Goal: Transaction & Acquisition: Purchase product/service

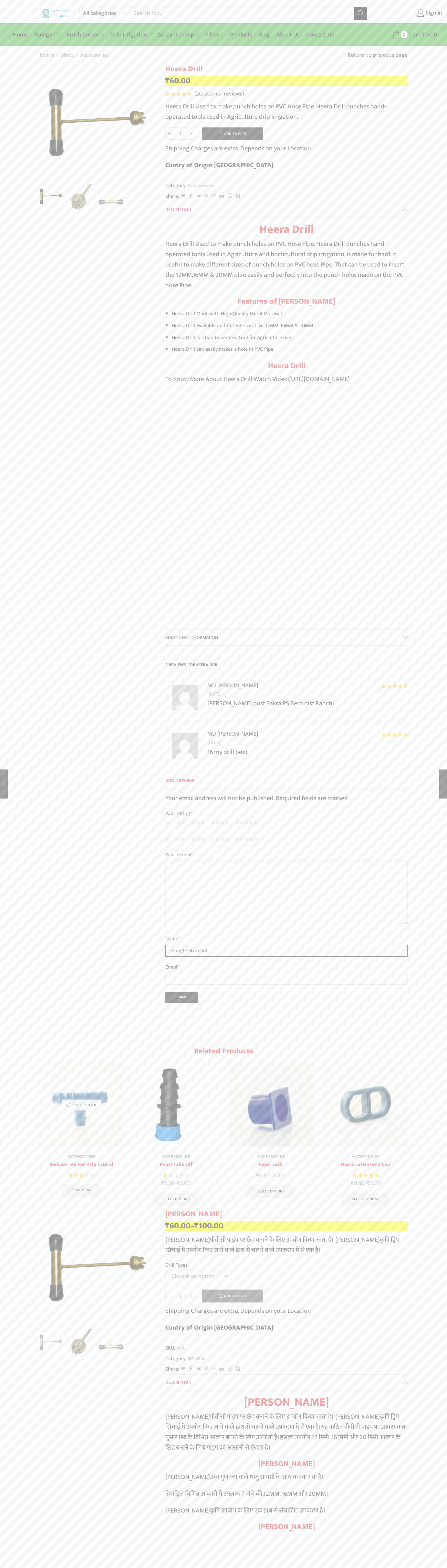
type input "Google Storebot"
click at [233, 133] on button "Add to cart" at bounding box center [232, 133] width 62 height 13
click at [410, 35] on span "Cart" at bounding box center [410, 35] width 13 height 9
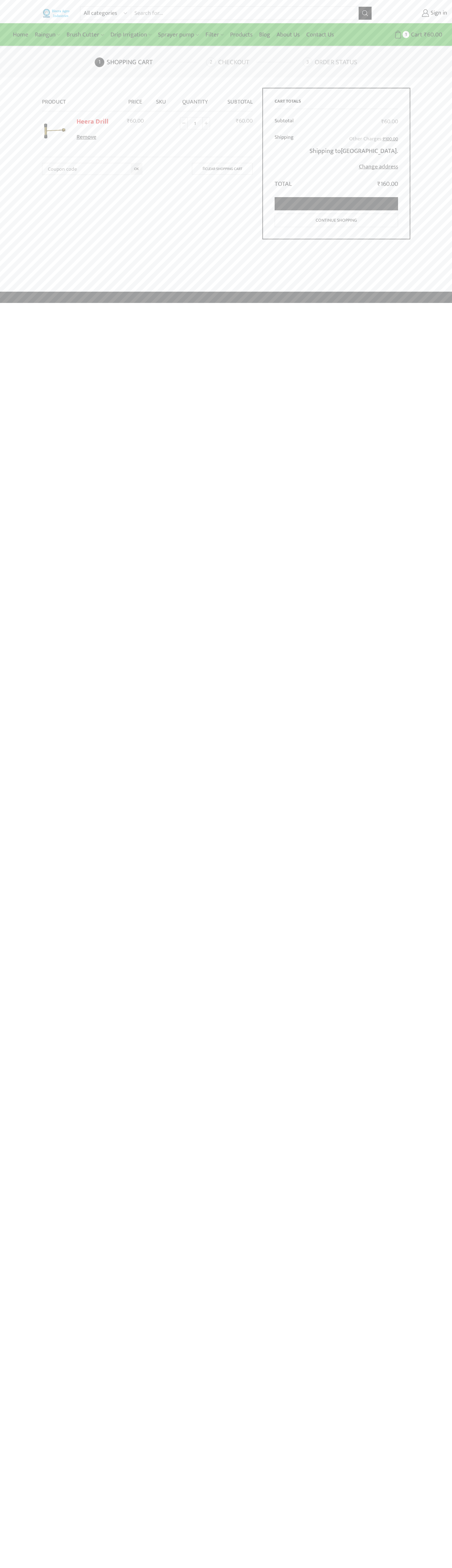
click at [336, 204] on link "Proceed to checkout" at bounding box center [336, 204] width 123 height 13
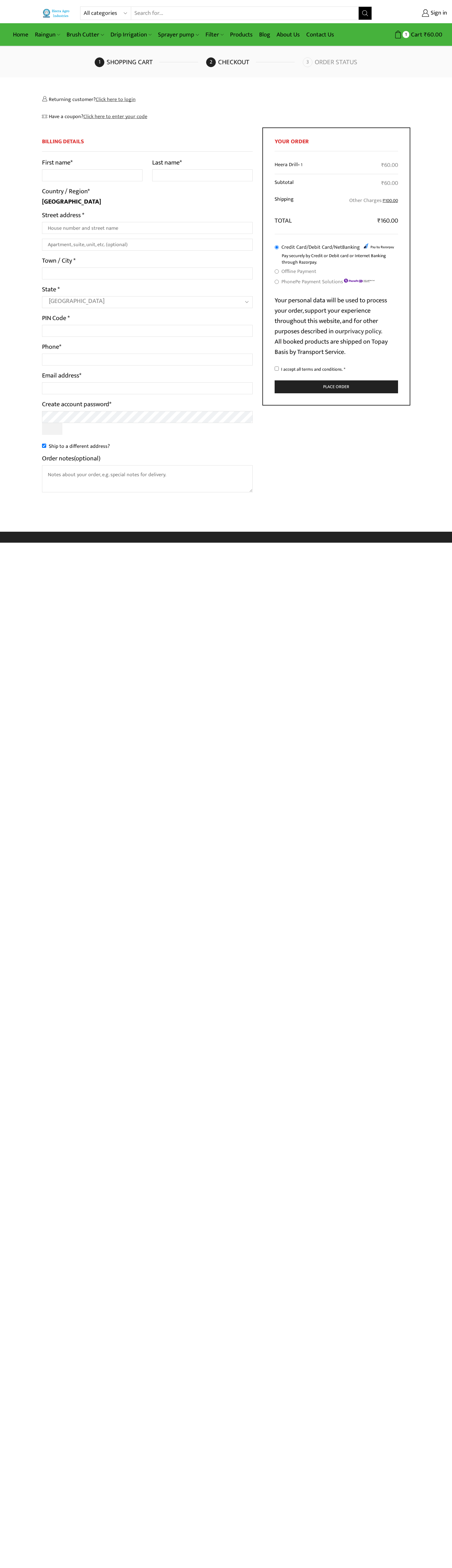
select select "MH"
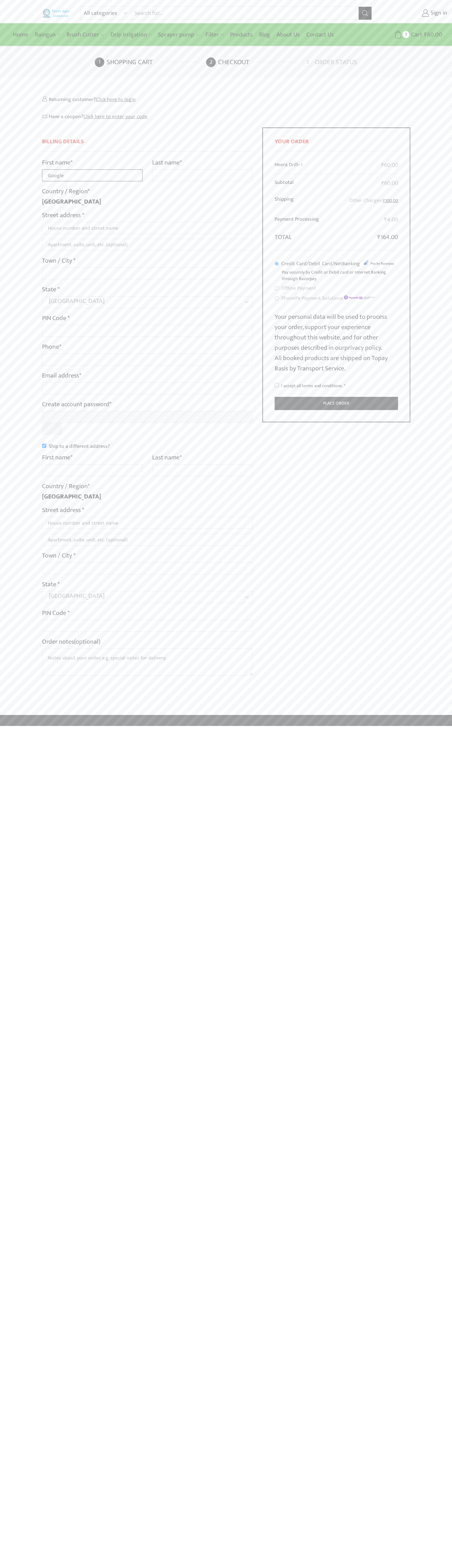
type input "Google"
type input "Storebot"
type input "1600 Amphitheatre Parkway"
type input "First floor"
type input "mountain view"
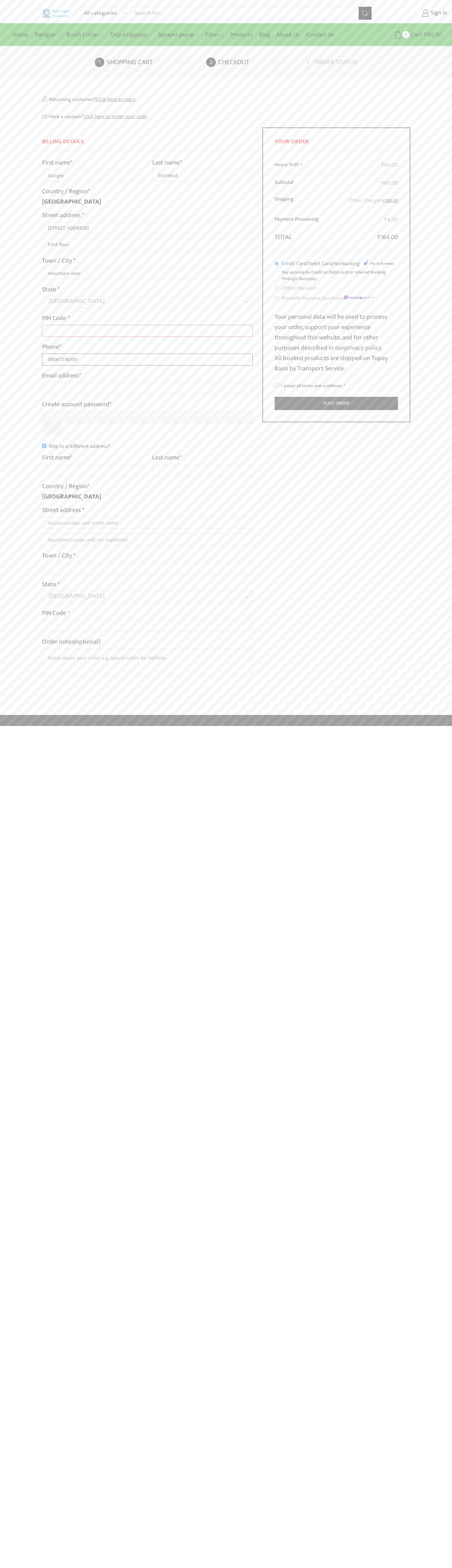
type input "08067218000"
type input "johnsmith004@storebotmail.joonix.net"
type input "Google"
type input "Storebot"
type input "1600 Amphitheatre Parkway"
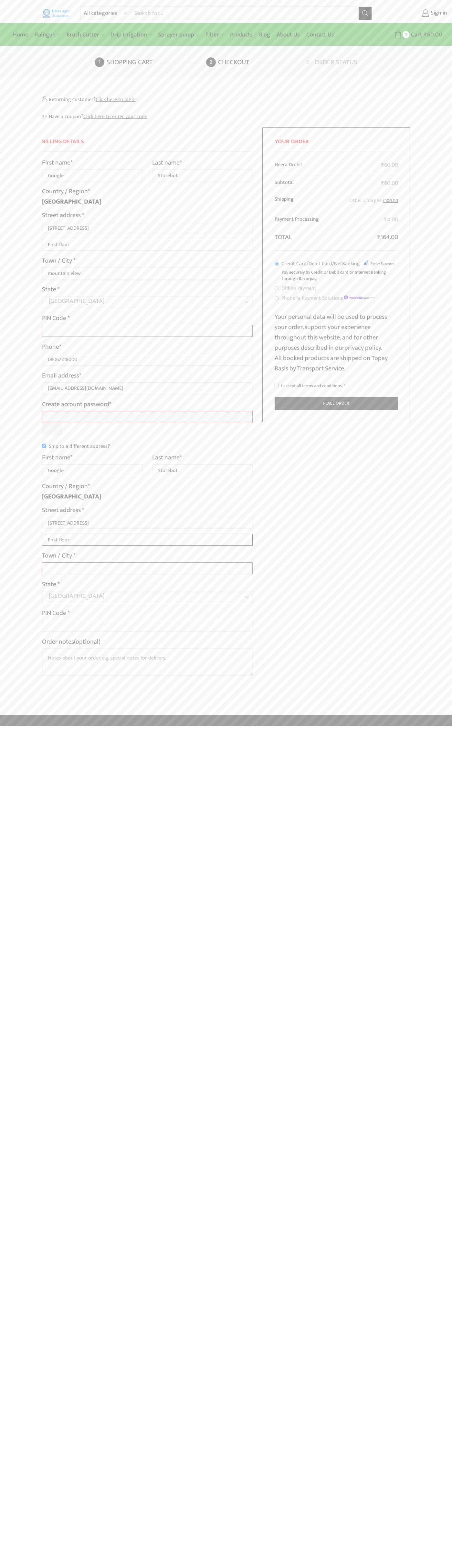
type input "First floor"
type input "mountain view"
click at [72, 642] on label "Order notes (optional)" at bounding box center [71, 642] width 58 height 10
click at [72, 648] on textarea "Order notes (optional)" at bounding box center [147, 662] width 211 height 27
type input "Google"
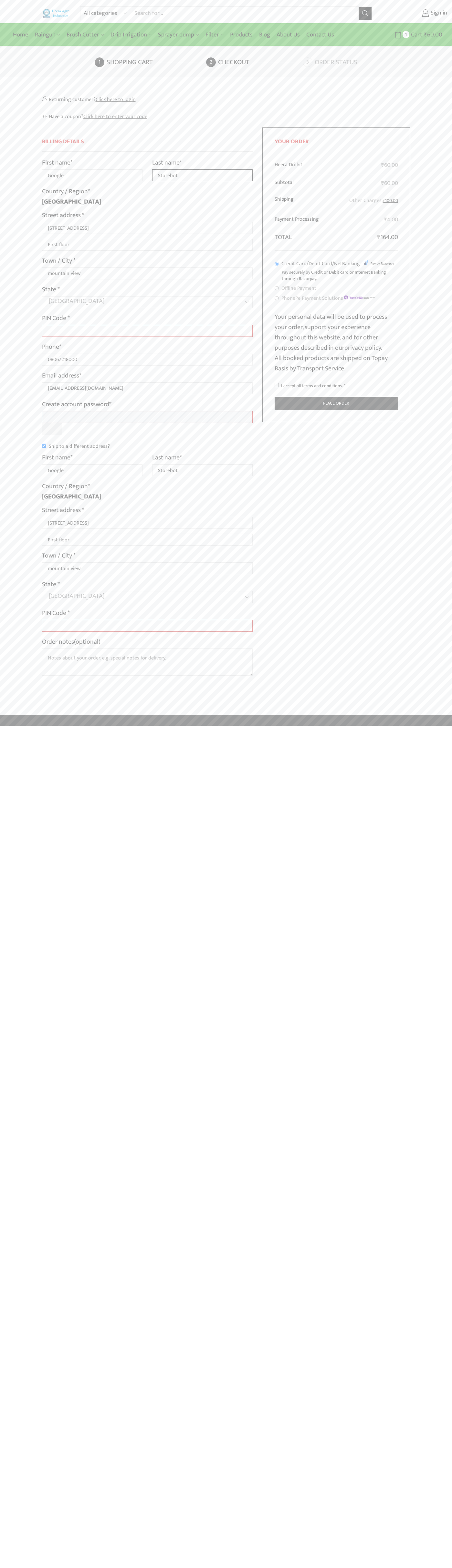
type input "Storebot"
type input "1600 Amphitheatre Parkway"
type input "First floor"
type input "Google"
type input "Storebot"
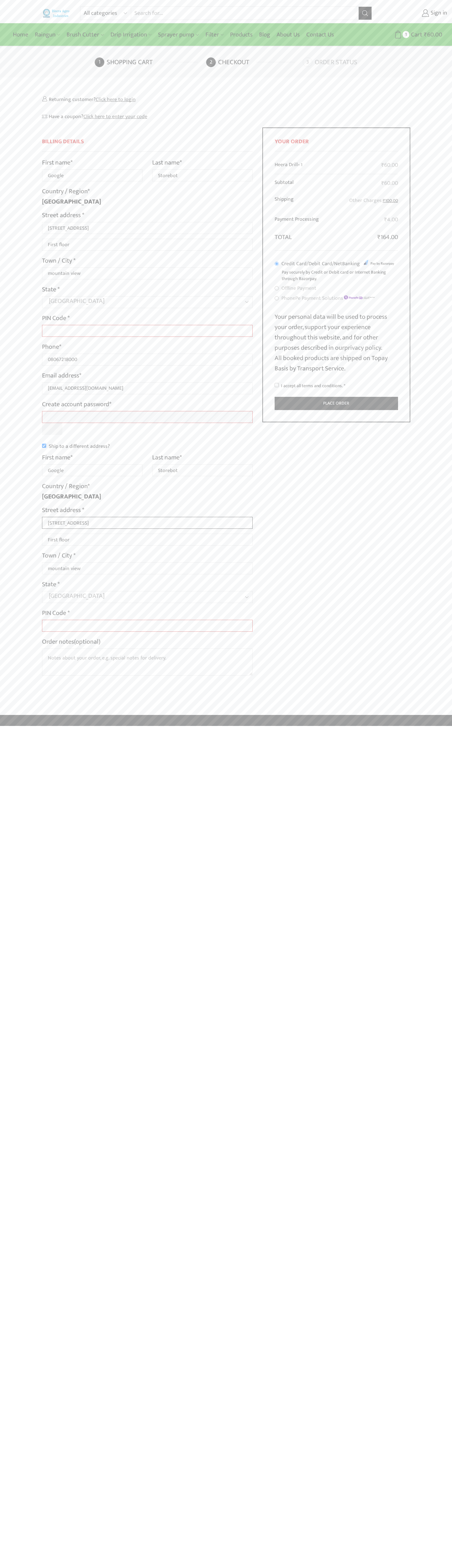
type input "1600 Amphitheatre Parkway"
type input "First floor"
click at [336, 404] on button "Place order" at bounding box center [336, 404] width 123 height 13
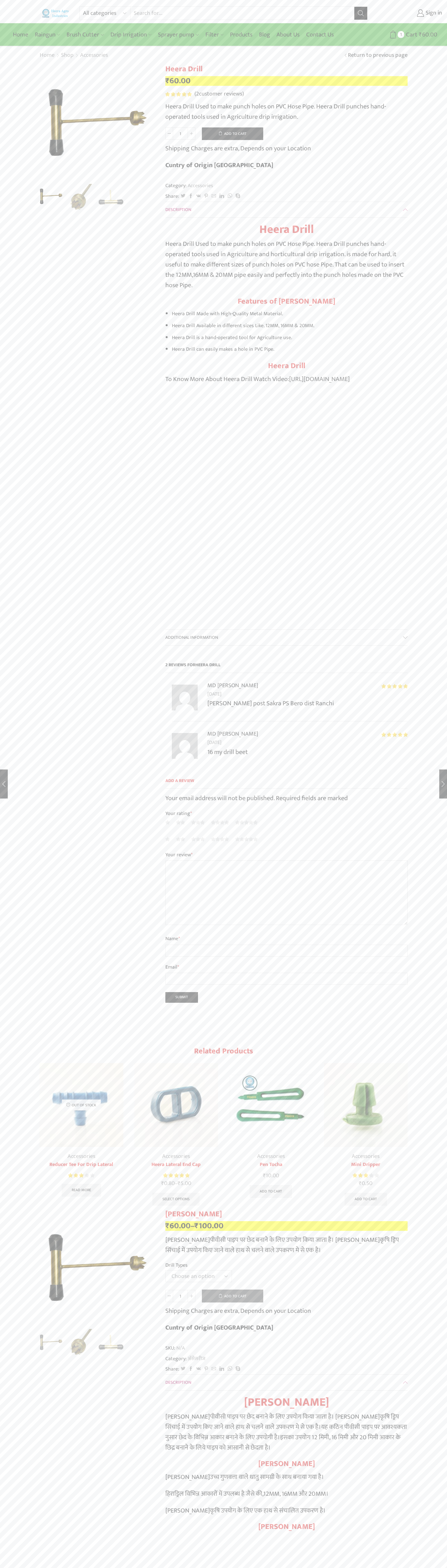
click at [178, 94] on span "2" at bounding box center [178, 94] width 27 height 4
